Goal: Information Seeking & Learning: Learn about a topic

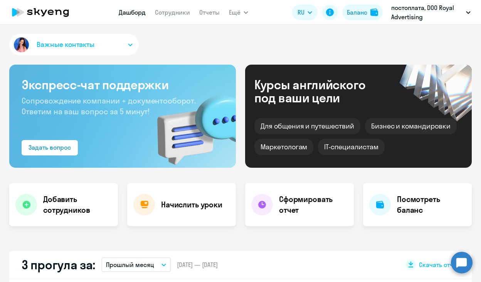
select select "30"
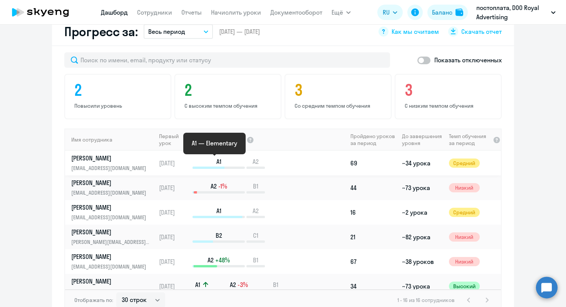
click at [223, 167] on rect at bounding box center [219, 168] width 52 height 2
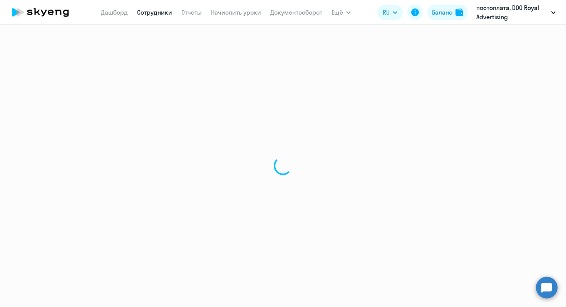
select select "english"
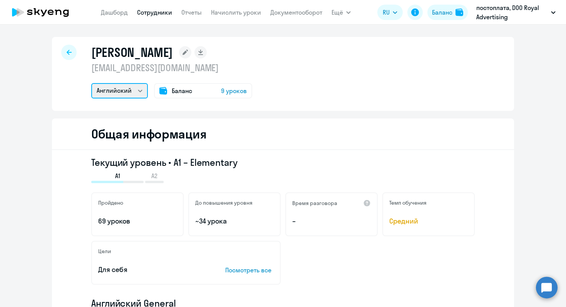
click at [134, 87] on select "Английский" at bounding box center [119, 90] width 57 height 15
click at [91, 83] on select "Английский" at bounding box center [119, 90] width 57 height 15
click at [136, 91] on select "Английский" at bounding box center [119, 90] width 57 height 15
click at [91, 83] on select "Английский" at bounding box center [119, 90] width 57 height 15
click at [67, 50] on icon at bounding box center [69, 52] width 5 height 5
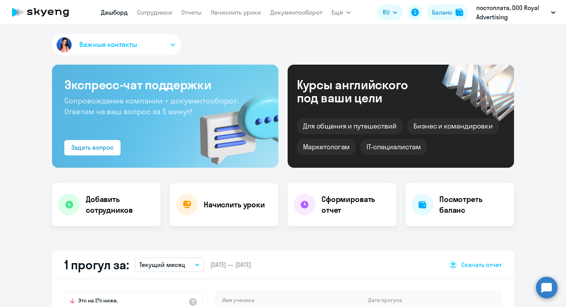
click at [63, 45] on img "button" at bounding box center [64, 45] width 18 height 18
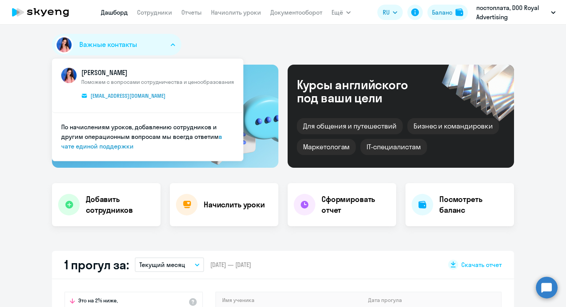
select select "30"
